Goal: Complete application form: Complete application form

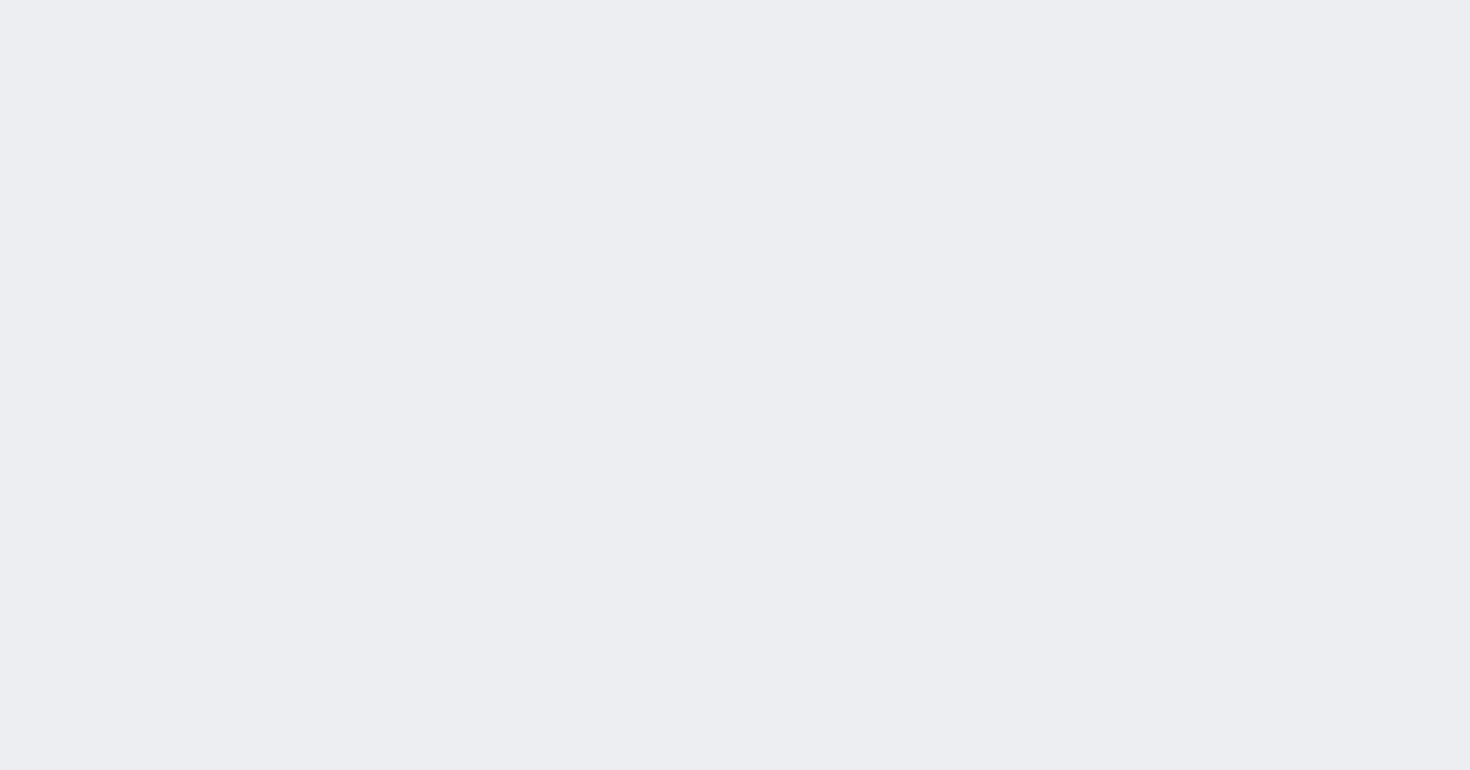
click at [0, 0] on div "[DATE] 9:20:41 候補物件を追加してしてください 紹介した物件一覧 他社物件を追加する 空室確認ページに追加・削除 紹介した物件一覧 他社物件を追…" at bounding box center [0, 0] width 0 height 0
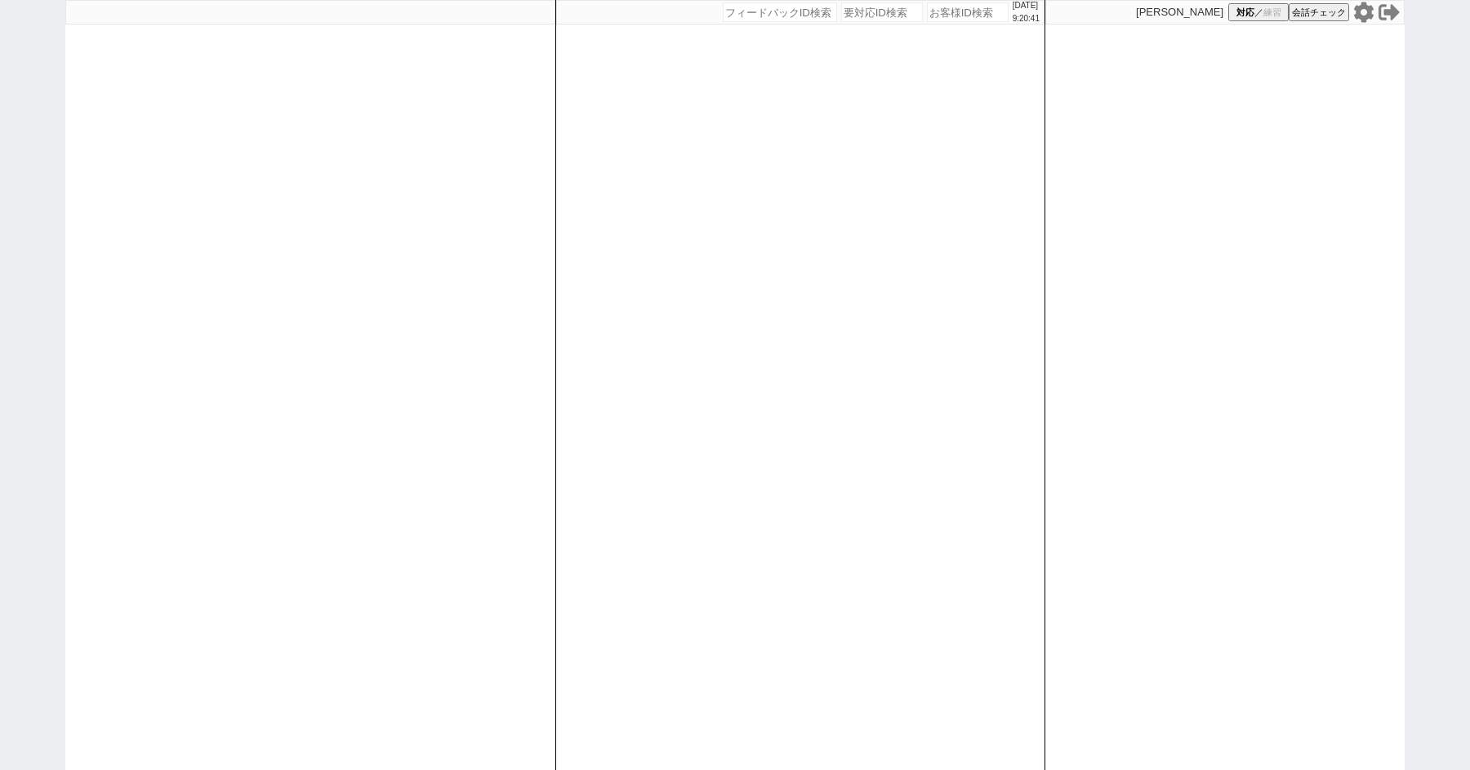
paste input "615100"
type input "615100"
select select "600"
select select "2"
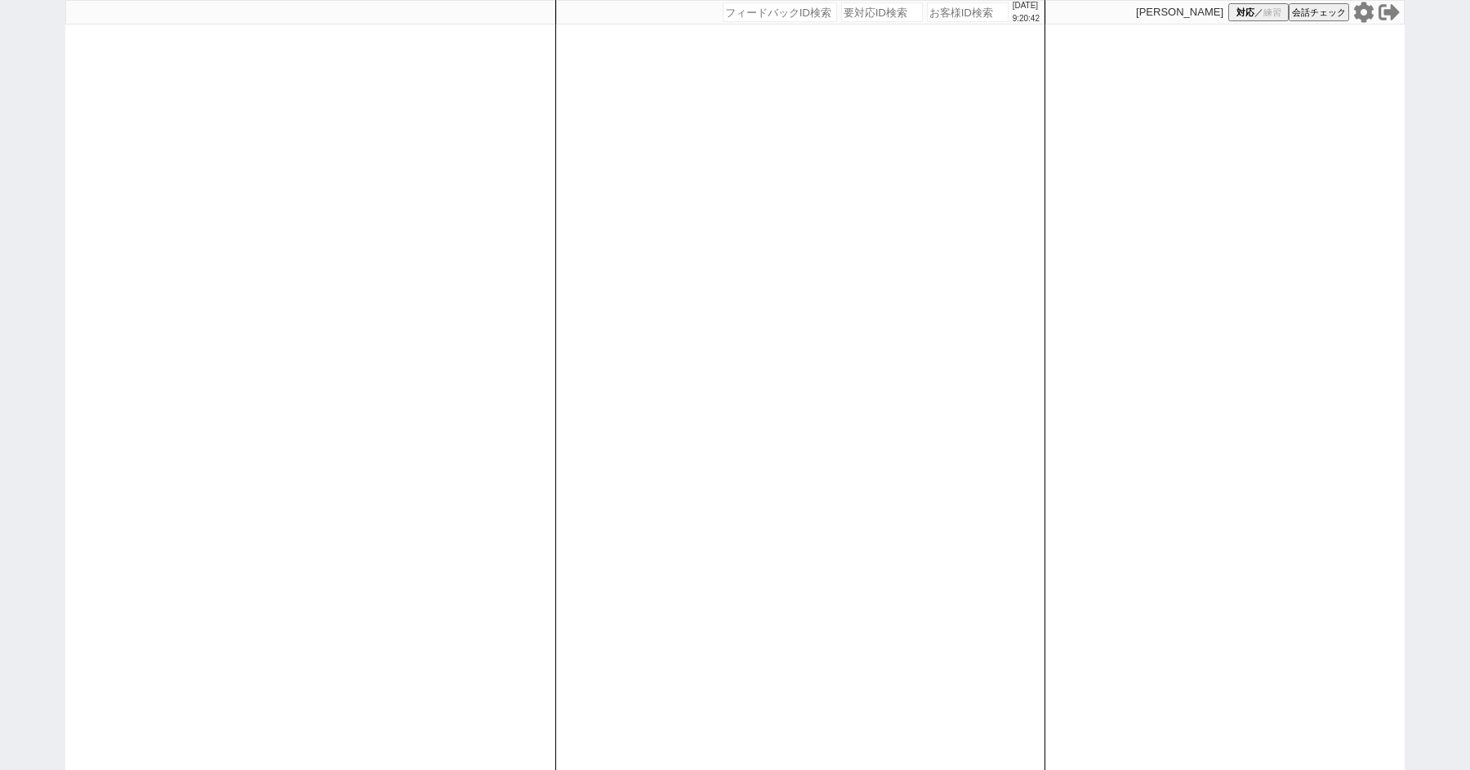
select select "9"
select select
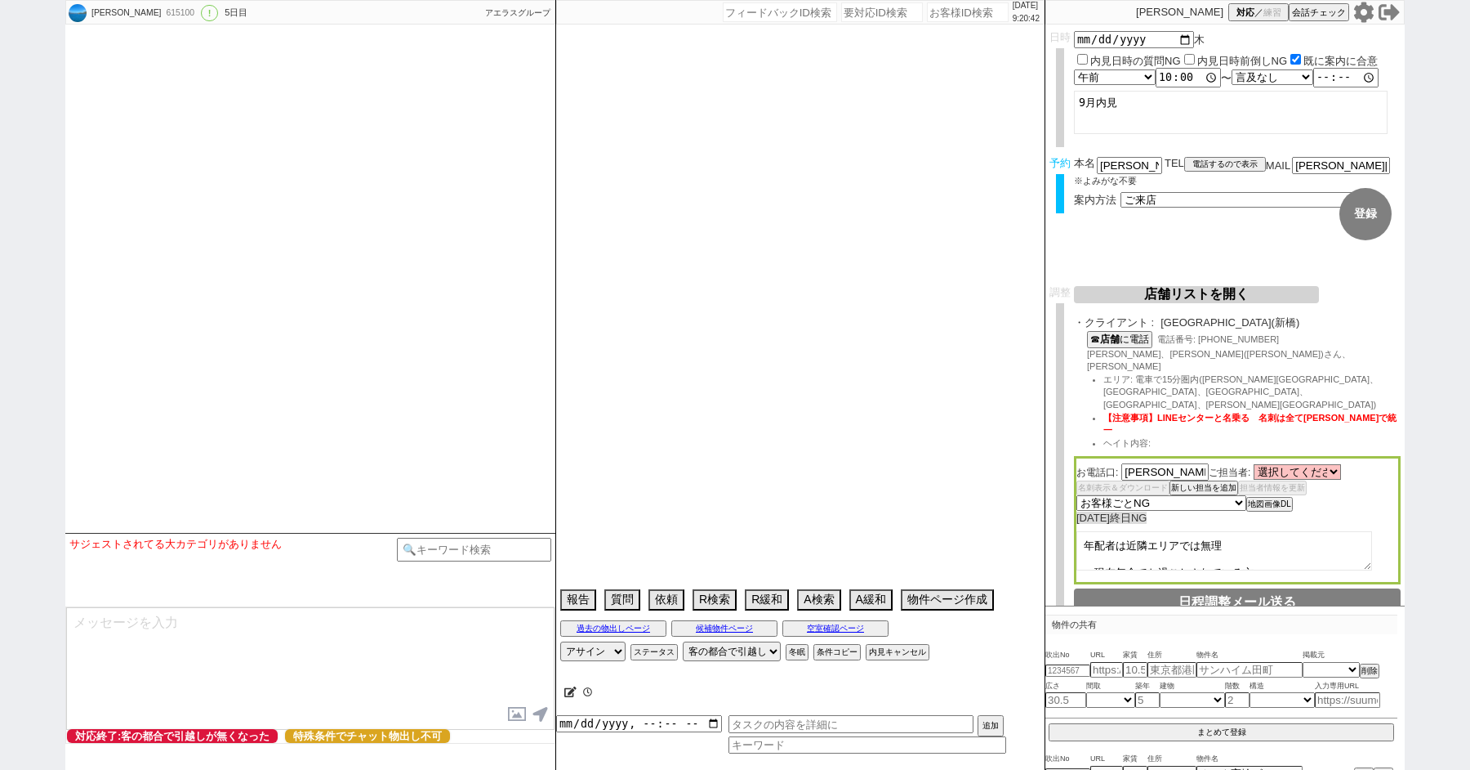
type textarea "定年年金収入　64歳（辞典の60歳未満に当てはまらないため特殊で進めます） 緊急連絡先(娘・息子)："
select select "2025"
select select "10"
select select "36"
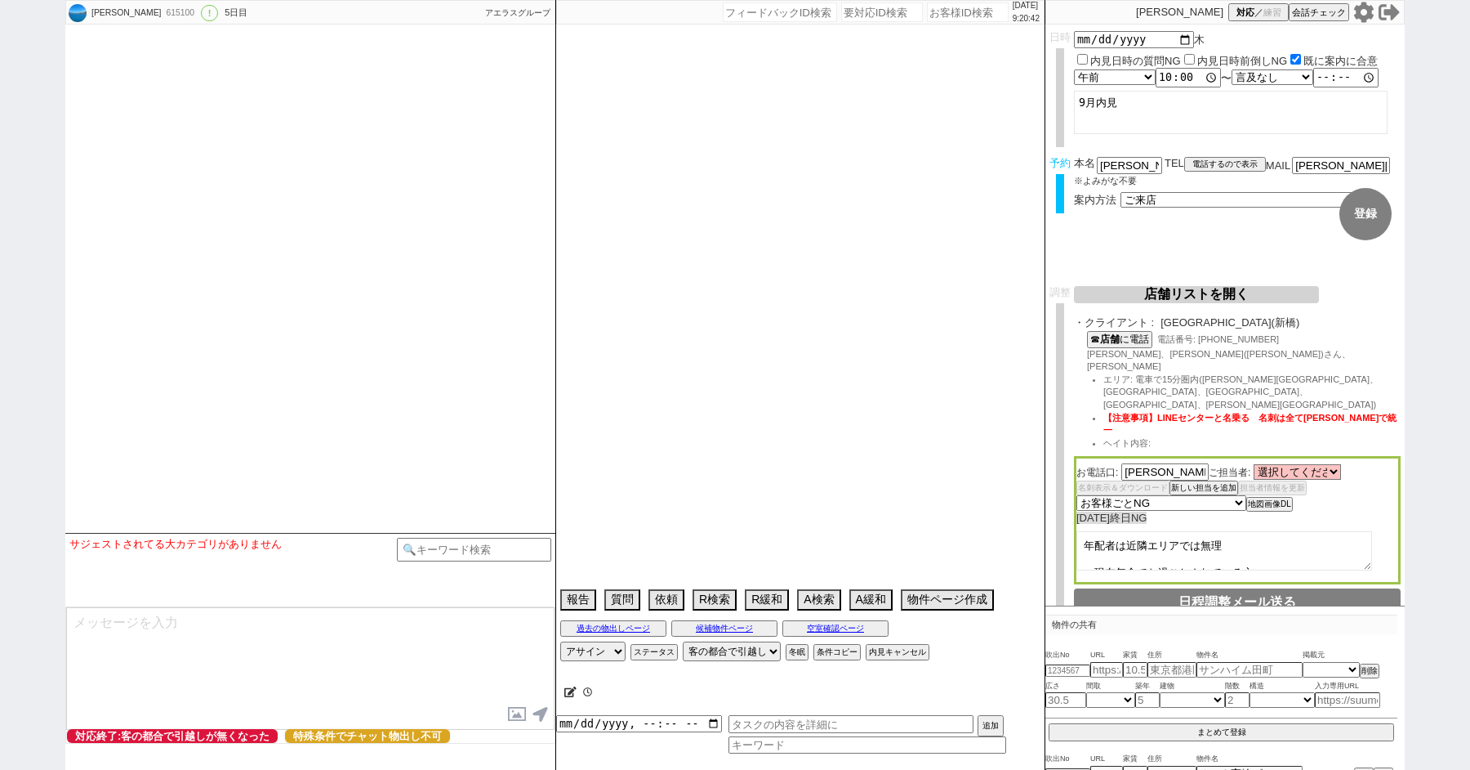
select select "0"
select select "69"
select select "[DATE]"
select select "70"
select select "[DATE]"
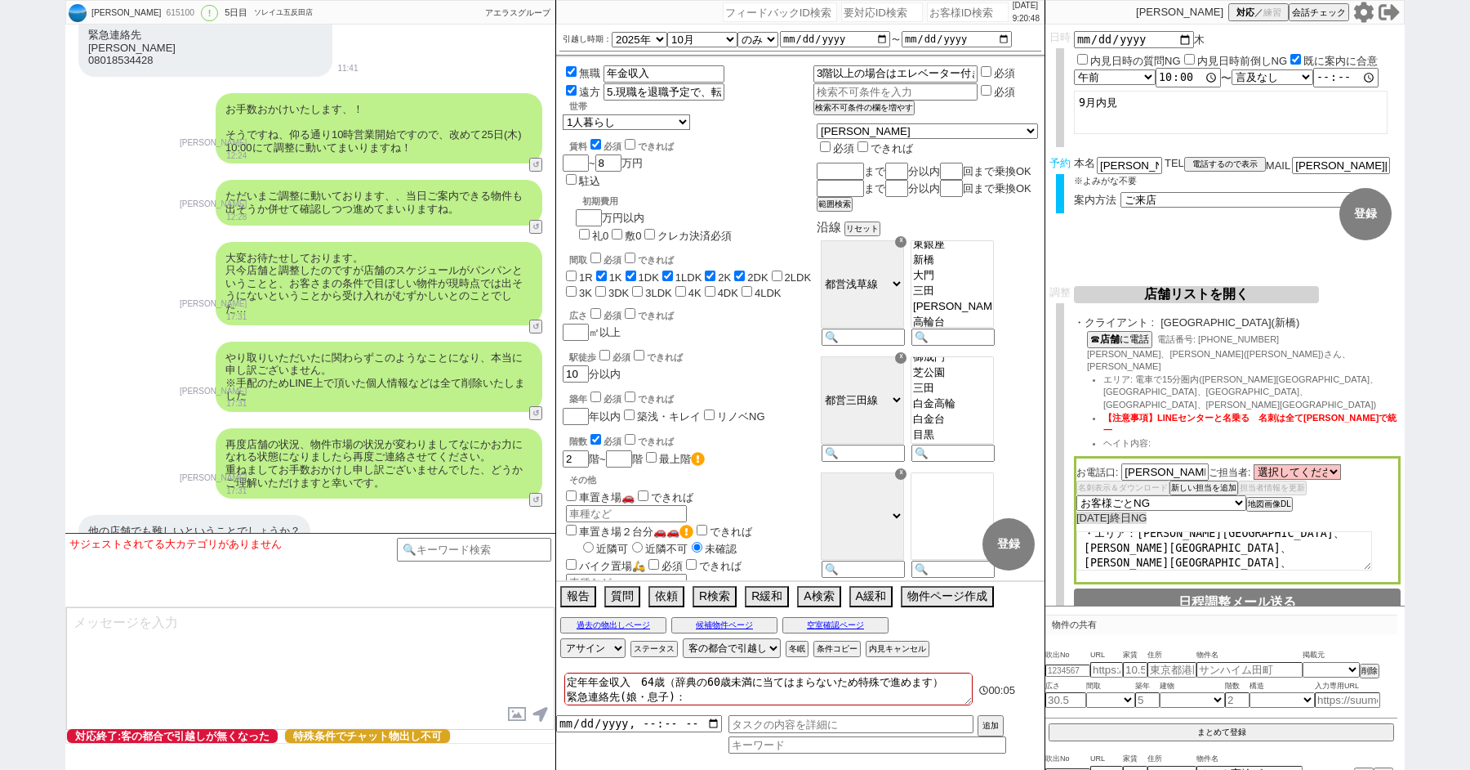
scroll to position [56, 0]
click at [161, 14] on div "615100" at bounding box center [179, 13] width 37 height 13
copy div "615100"
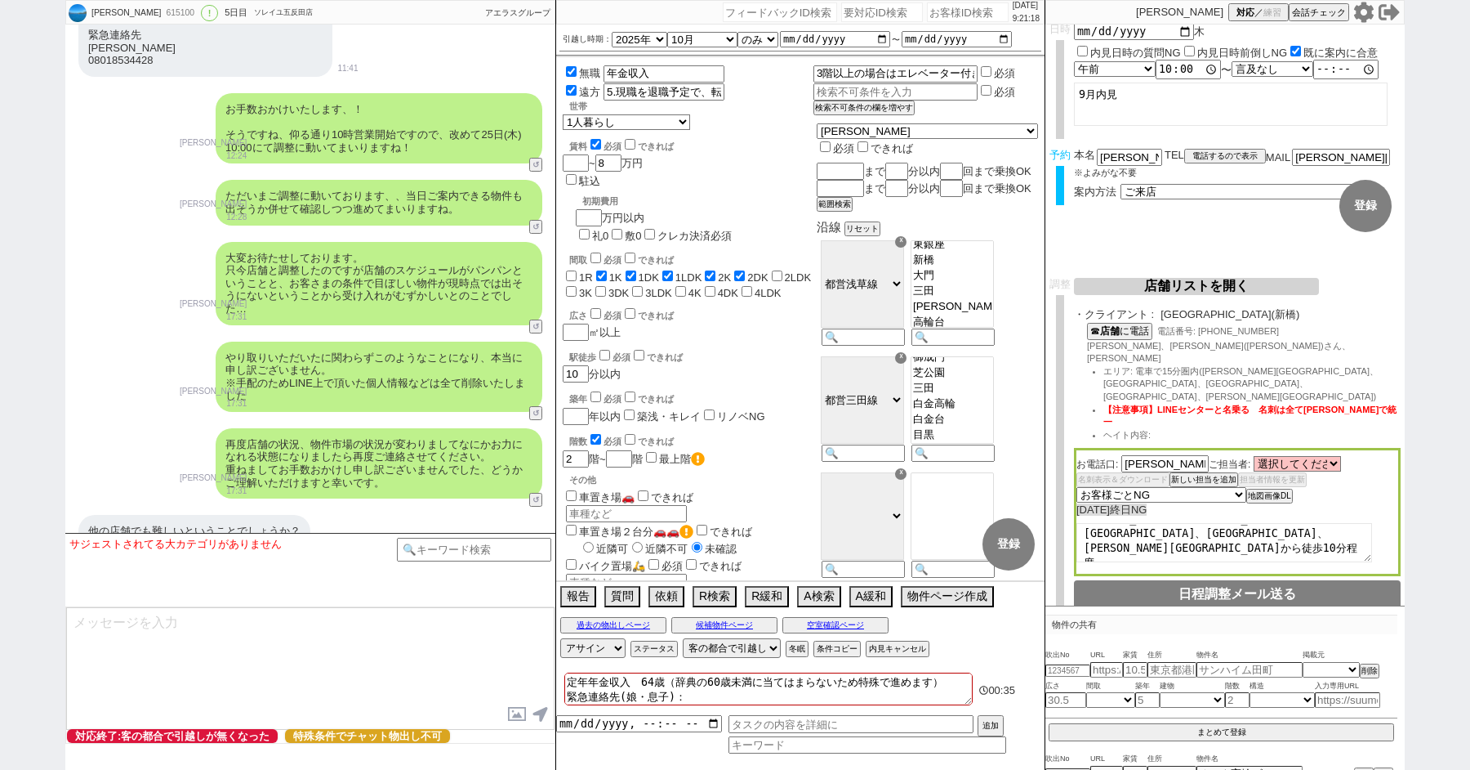
scroll to position [0, 0]
drag, startPoint x: 1228, startPoint y: 502, endPoint x: 1103, endPoint y: 472, distance: 128.6
click at [1103, 472] on div "お電話口: [PERSON_NAME] ご担当者: 選択してください [PERSON_NAME] [PERSON_NAME] [PERSON_NAME] [P…" at bounding box center [1237, 512] width 327 height 128
